Goal: Find specific fact: Find contact information

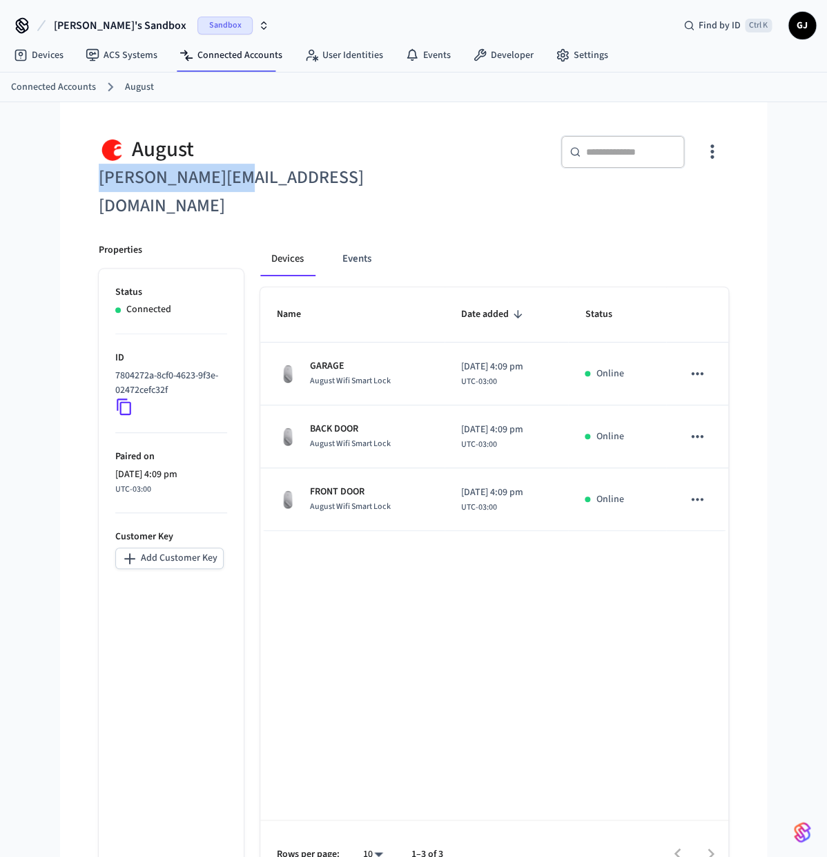
drag, startPoint x: 266, startPoint y: 186, endPoint x: 99, endPoint y: 183, distance: 167.1
click at [99, 183] on div "[PERSON_NAME] [PERSON_NAME][EMAIL_ADDRESS][DOMAIN_NAME]" at bounding box center [243, 169] width 323 height 101
copy h6 "[PERSON_NAME][EMAIL_ADDRESS][DOMAIN_NAME]"
click at [452, 226] on div "Devices Events Name Date added Status GARAGE August Wifi Smart Lock [DATE] 4:09…" at bounding box center [486, 556] width 485 height 661
drag, startPoint x: 663, startPoint y: 576, endPoint x: 365, endPoint y: 217, distance: 467.3
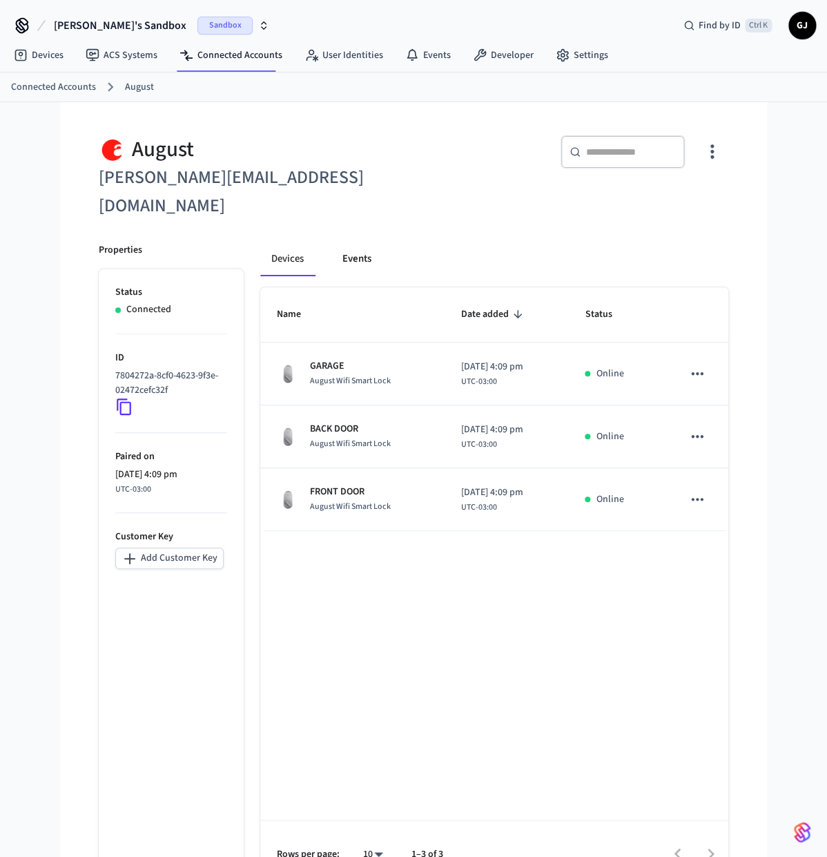
click at [660, 575] on div "Name Date added Status GARAGE August Wifi Smart Lock [DATE] 4:09 pm UTC-03:00 O…" at bounding box center [494, 587] width 468 height 600
drag, startPoint x: 262, startPoint y: 182, endPoint x: 101, endPoint y: 183, distance: 161.6
click at [101, 183] on h6 "[PERSON_NAME][EMAIL_ADDRESS][DOMAIN_NAME]" at bounding box center [252, 192] width 307 height 57
click at [99, 182] on div "[PERSON_NAME] [PERSON_NAME][EMAIL_ADDRESS][DOMAIN_NAME]" at bounding box center [243, 169] width 323 height 101
drag, startPoint x: 97, startPoint y: 182, endPoint x: 222, endPoint y: 182, distance: 124.3
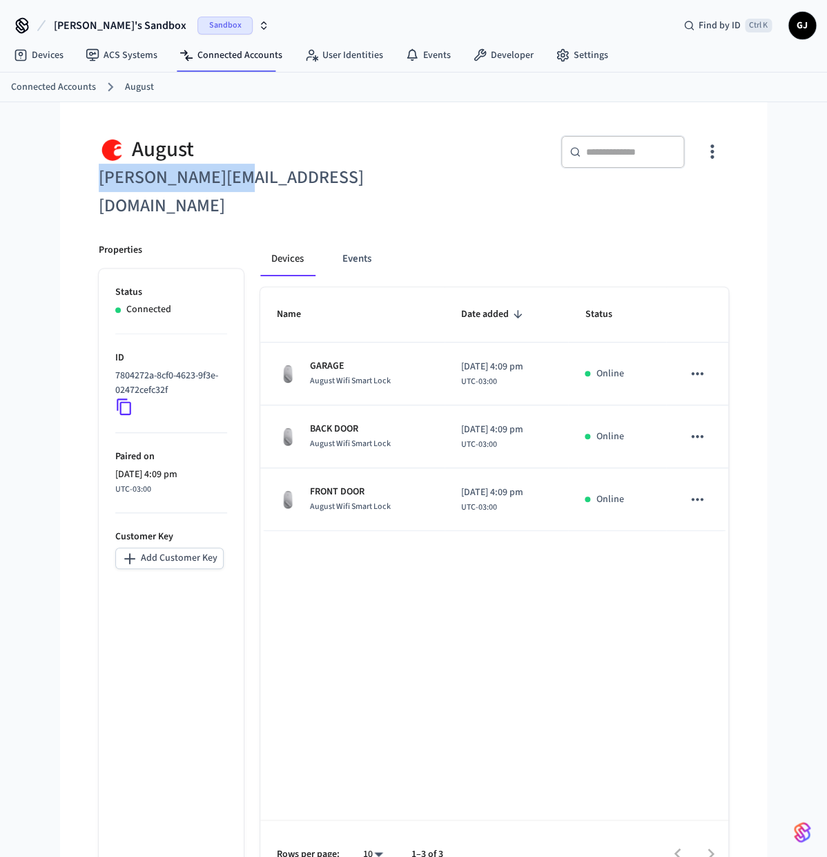
click at [222, 182] on div "[PERSON_NAME] [PERSON_NAME][EMAIL_ADDRESS][DOMAIN_NAME]" at bounding box center [243, 169] width 323 height 101
copy h6 "[PERSON_NAME][EMAIL_ADDRESS][DOMAIN_NAME]"
drag, startPoint x: 269, startPoint y: 177, endPoint x: 361, endPoint y: 76, distance: 136.4
click at [270, 176] on h6 "[PERSON_NAME][EMAIL_ADDRESS][DOMAIN_NAME]" at bounding box center [252, 192] width 307 height 57
